Goal: Information Seeking & Learning: Learn about a topic

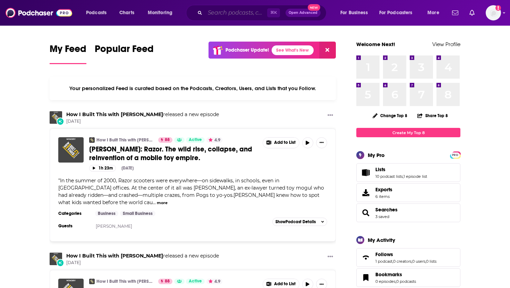
click at [234, 15] on input "Search podcasts, credits, & more..." at bounding box center [236, 12] width 62 height 11
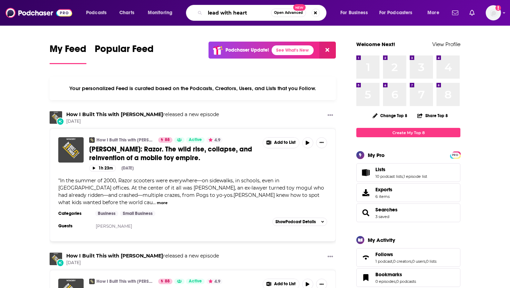
type input "lead with heart"
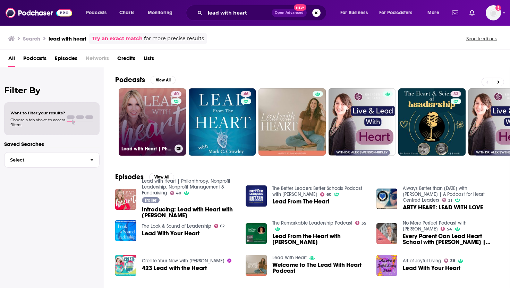
click at [155, 109] on link "40 Lead with Heart | Philanthropy, Nonprofit Leadership, Nonprofit Management &…" at bounding box center [152, 121] width 67 height 67
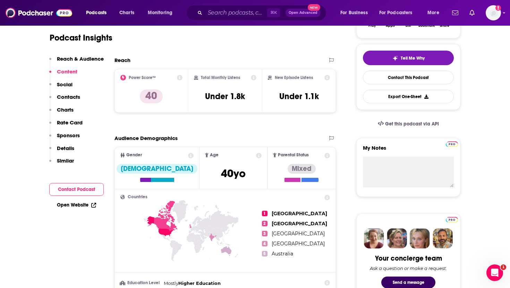
click at [253, 76] on icon at bounding box center [254, 78] width 6 height 6
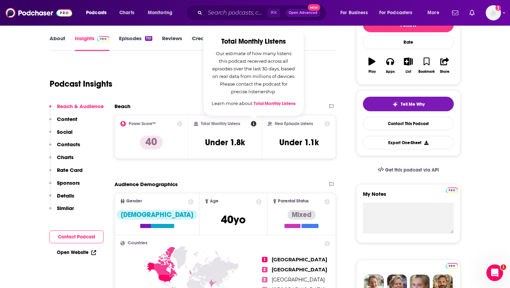
scroll to position [95, 0]
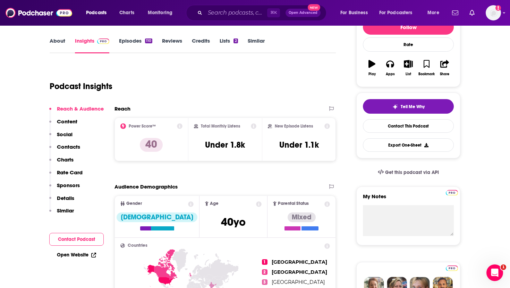
click at [326, 126] on icon at bounding box center [327, 127] width 6 height 6
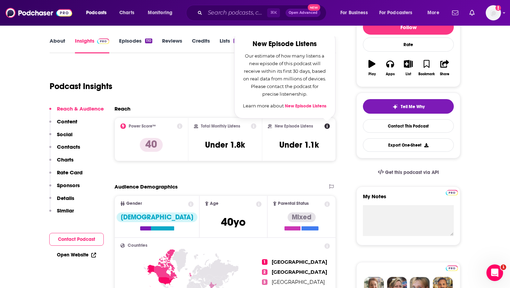
click at [319, 135] on div "New Episode Listens New Episode Listens Our estimate of how many listens a new …" at bounding box center [299, 140] width 62 height 32
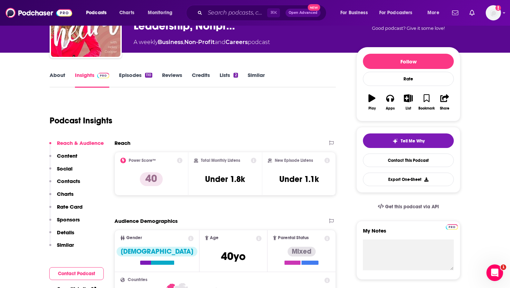
scroll to position [0, 0]
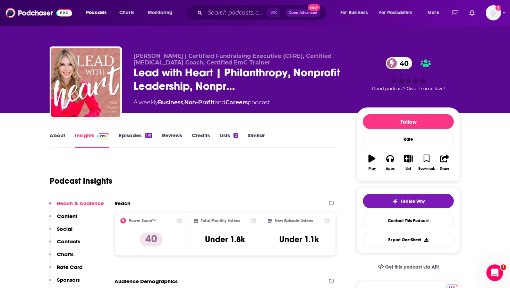
click at [135, 137] on link "Episodes 110" at bounding box center [135, 140] width 33 height 16
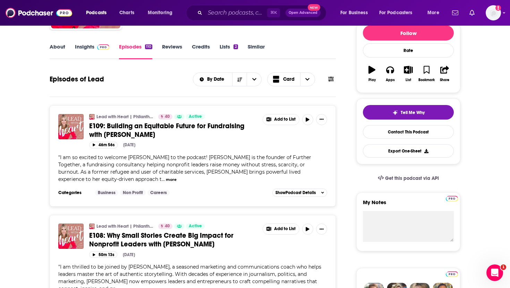
scroll to position [89, 0]
click at [177, 177] on button "more" at bounding box center [171, 180] width 11 height 6
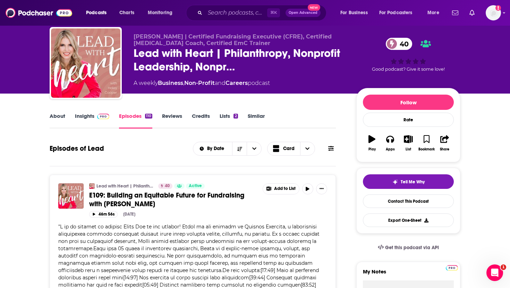
scroll to position [0, 0]
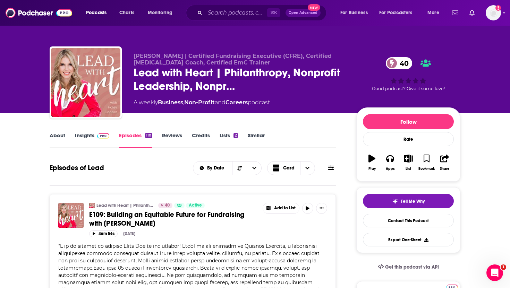
click at [87, 137] on link "Insights" at bounding box center [92, 140] width 34 height 16
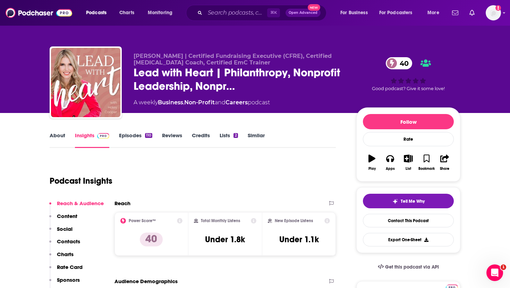
click at [123, 143] on link "Episodes 110" at bounding box center [135, 140] width 33 height 16
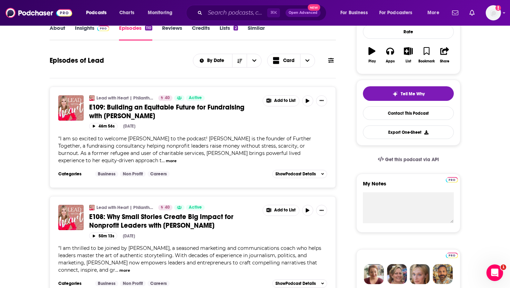
scroll to position [119, 0]
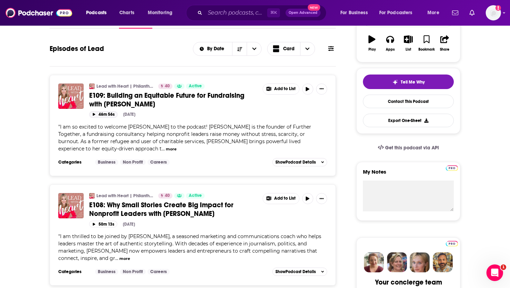
click at [97, 115] on button "46m 56s" at bounding box center [103, 114] width 28 height 7
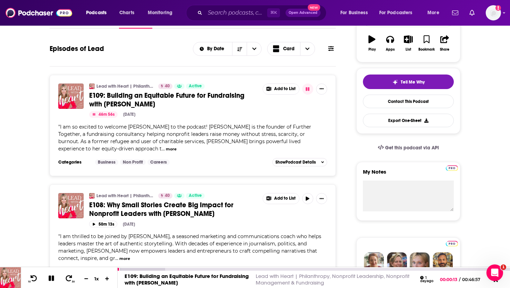
click at [53, 277] on icon at bounding box center [52, 279] width 6 height 6
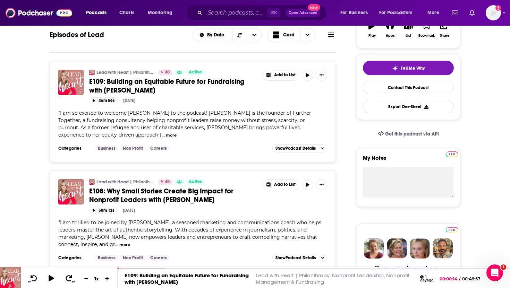
scroll to position [0, 0]
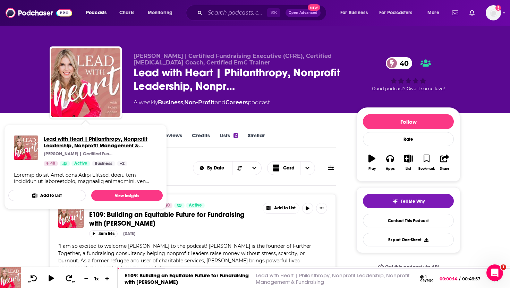
click at [80, 136] on span "Lead with Heart | Philanthropy, Nonprofit Leadership, Nonprofit Management & Fu…" at bounding box center [100, 142] width 113 height 13
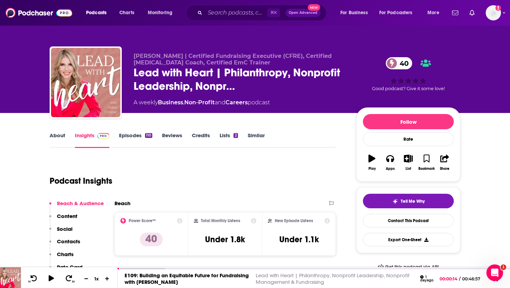
click at [87, 137] on link "Insights" at bounding box center [92, 140] width 34 height 16
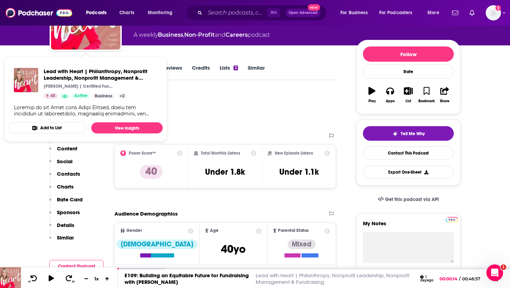
scroll to position [83, 0]
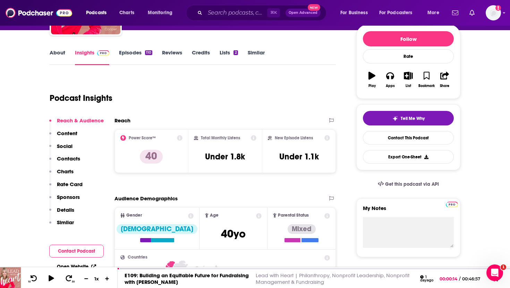
click at [238, 104] on div "Podcast Insights" at bounding box center [190, 93] width 281 height 35
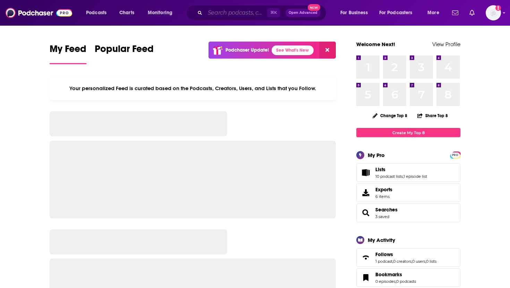
click at [215, 11] on input "Search podcasts, credits, & more..." at bounding box center [236, 12] width 62 height 11
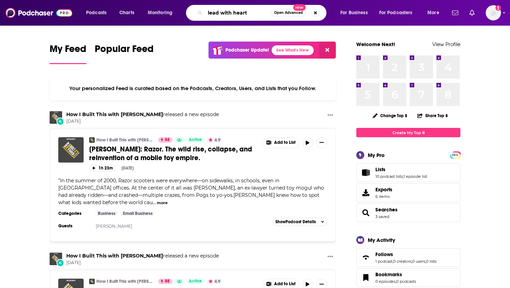
type input "lead with heart"
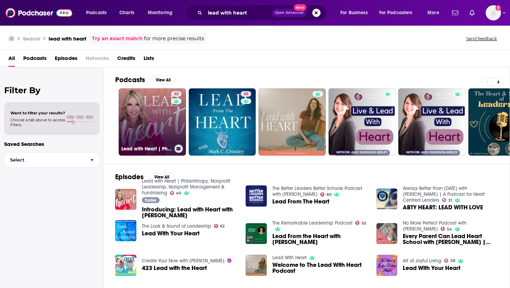
click at [160, 131] on link "40 Lead with Heart | Philanthropy, Nonprofit Leadership, Nonprofit Management &…" at bounding box center [152, 121] width 67 height 67
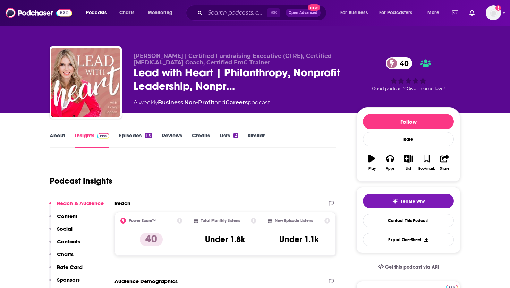
click at [134, 136] on link "Episodes 110" at bounding box center [135, 140] width 33 height 16
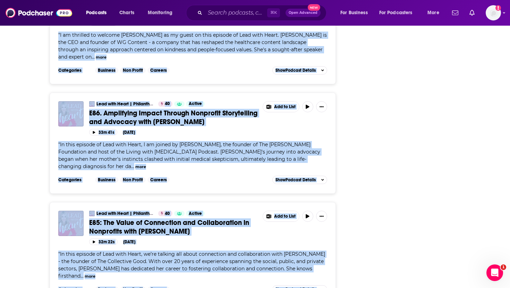
scroll to position [2715, 0]
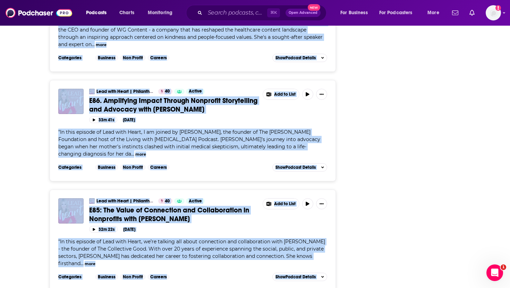
drag, startPoint x: 87, startPoint y: 129, endPoint x: 224, endPoint y: 288, distance: 209.6
copy div "E109: Building an Equitable Future for Fundraising with [PERSON_NAME] Add to Li…"
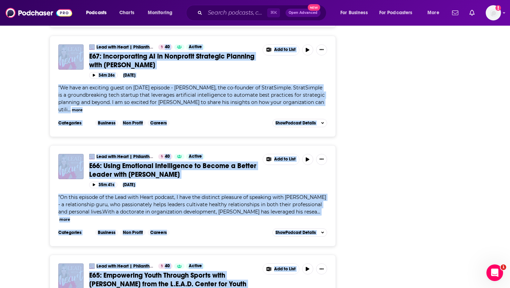
scroll to position [5439, 0]
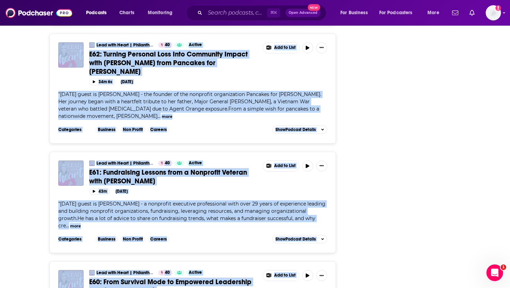
copy div "E109: Building an Equitable Future for Fundraising with [PERSON_NAME] Add to Li…"
